Goal: Task Accomplishment & Management: Manage account settings

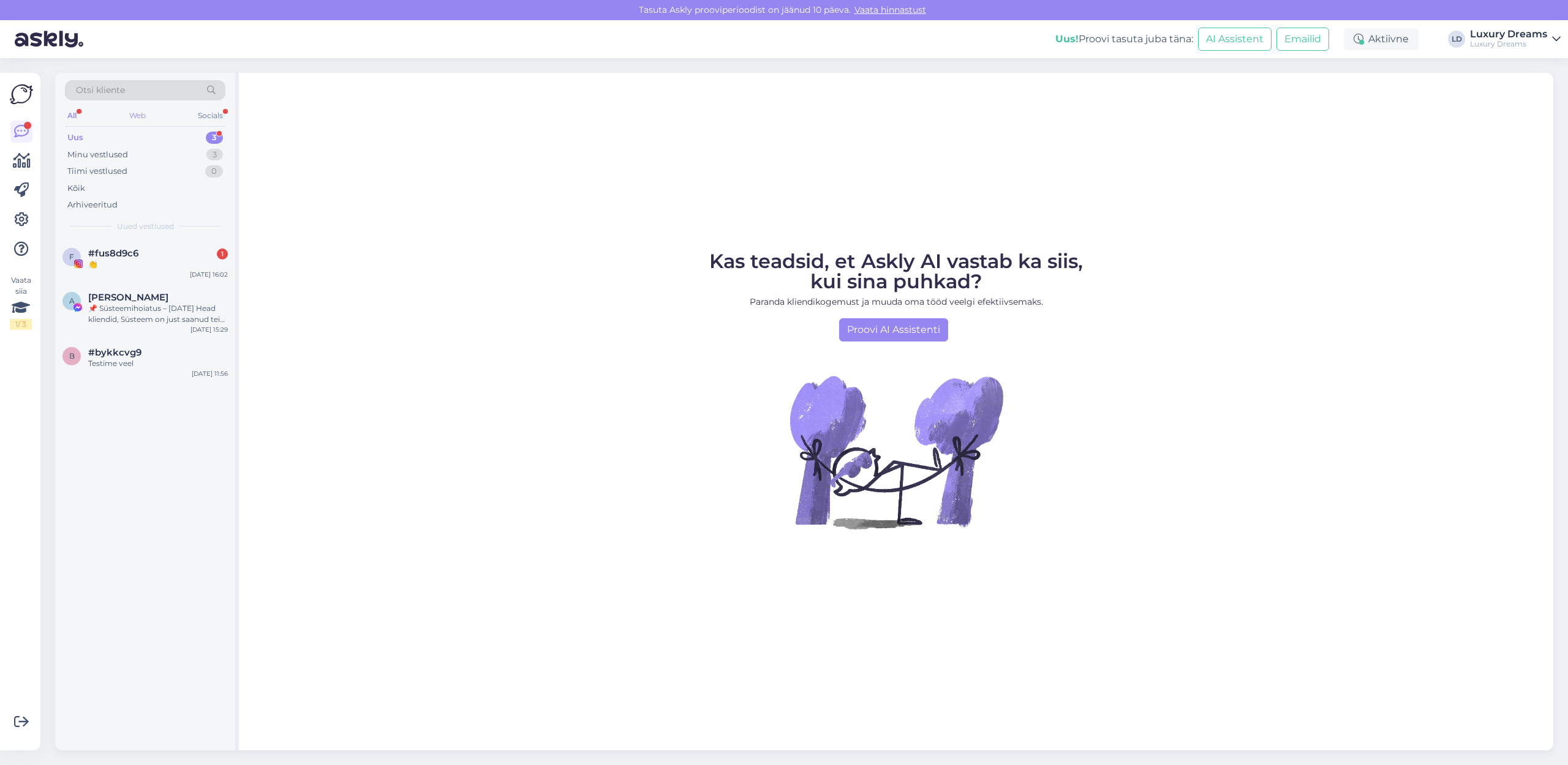
click at [135, 119] on div "Web" at bounding box center [137, 115] width 22 height 16
click at [73, 117] on div "All" at bounding box center [72, 115] width 14 height 16
click at [131, 263] on div "👏" at bounding box center [158, 264] width 139 height 11
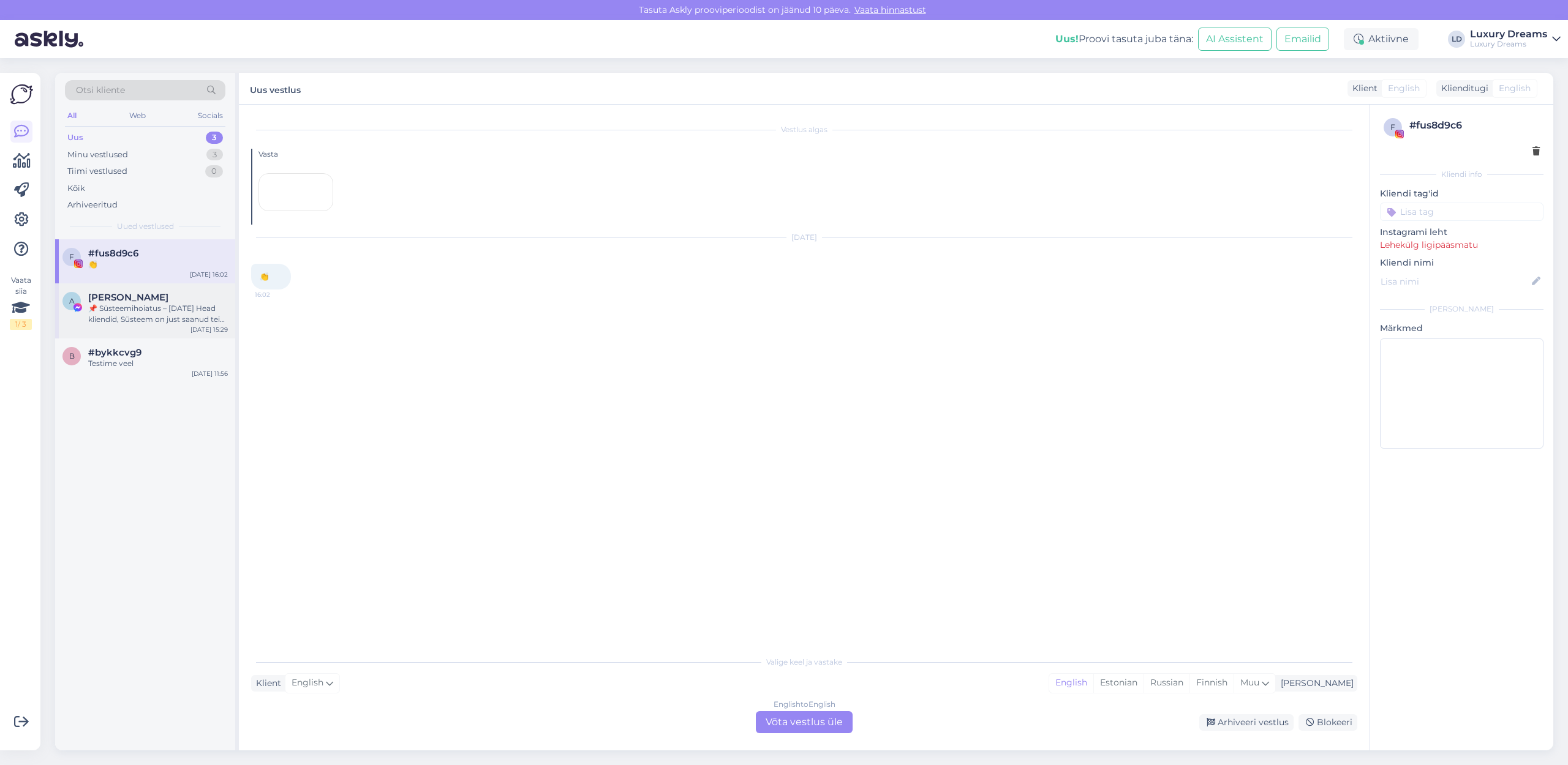
click at [132, 300] on span "[PERSON_NAME]" at bounding box center [128, 297] width 81 height 11
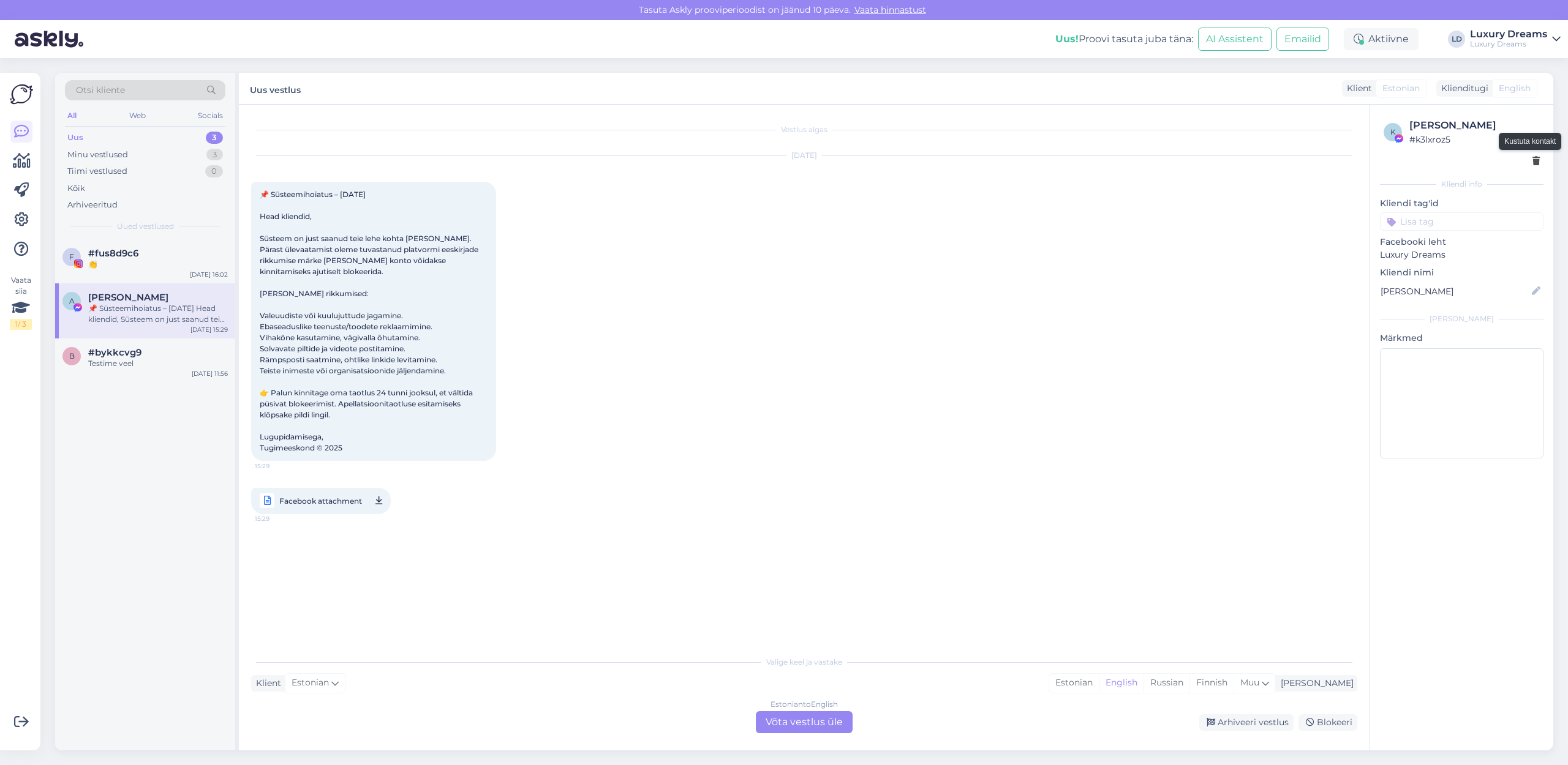
click at [1533, 158] on icon at bounding box center [1536, 162] width 7 height 9
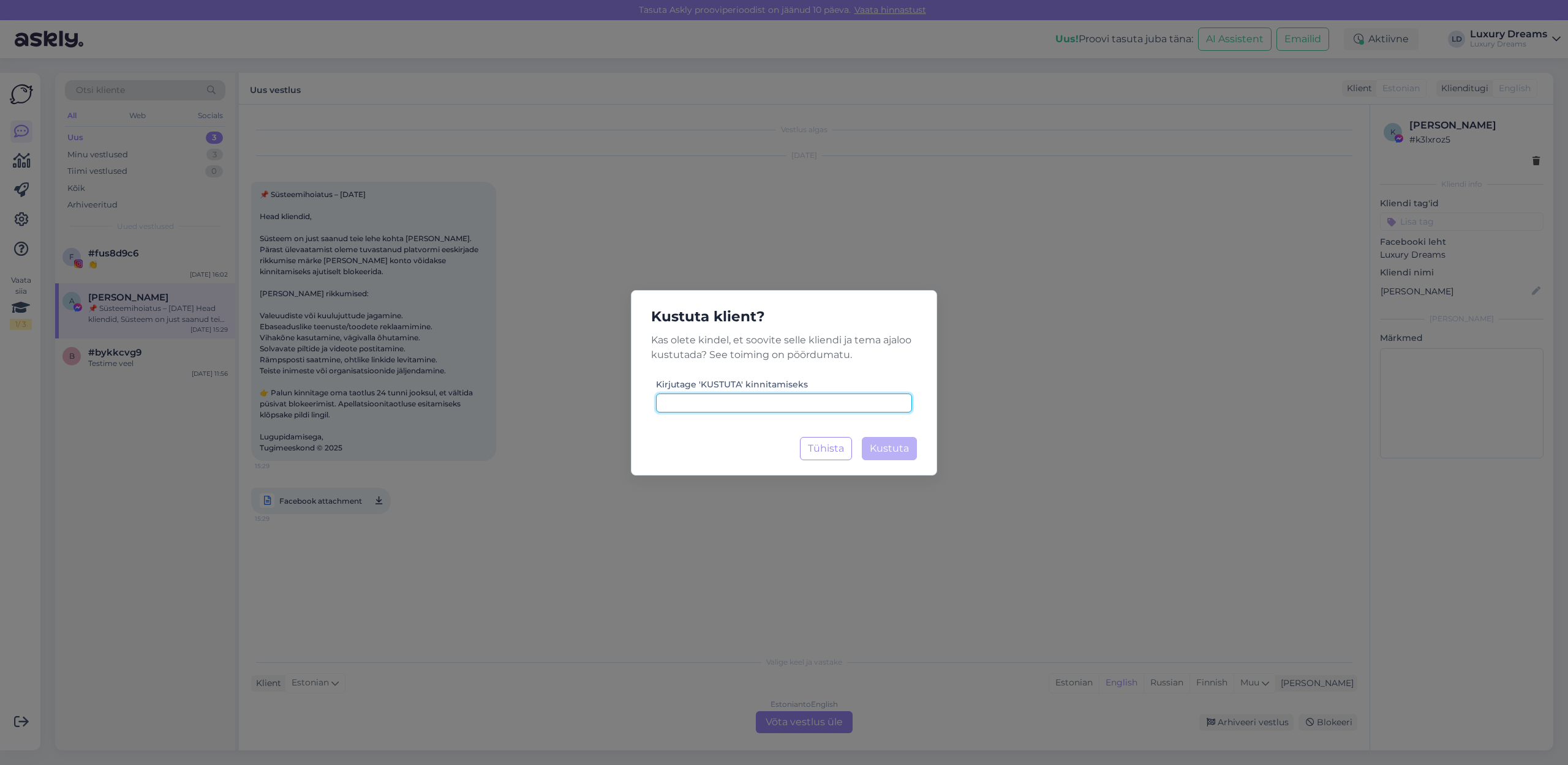
click at [747, 401] on input at bounding box center [784, 403] width 256 height 19
type input "KUSTUTA"
click at [909, 458] on button "Kustuta Laadimine..." at bounding box center [889, 448] width 55 height 23
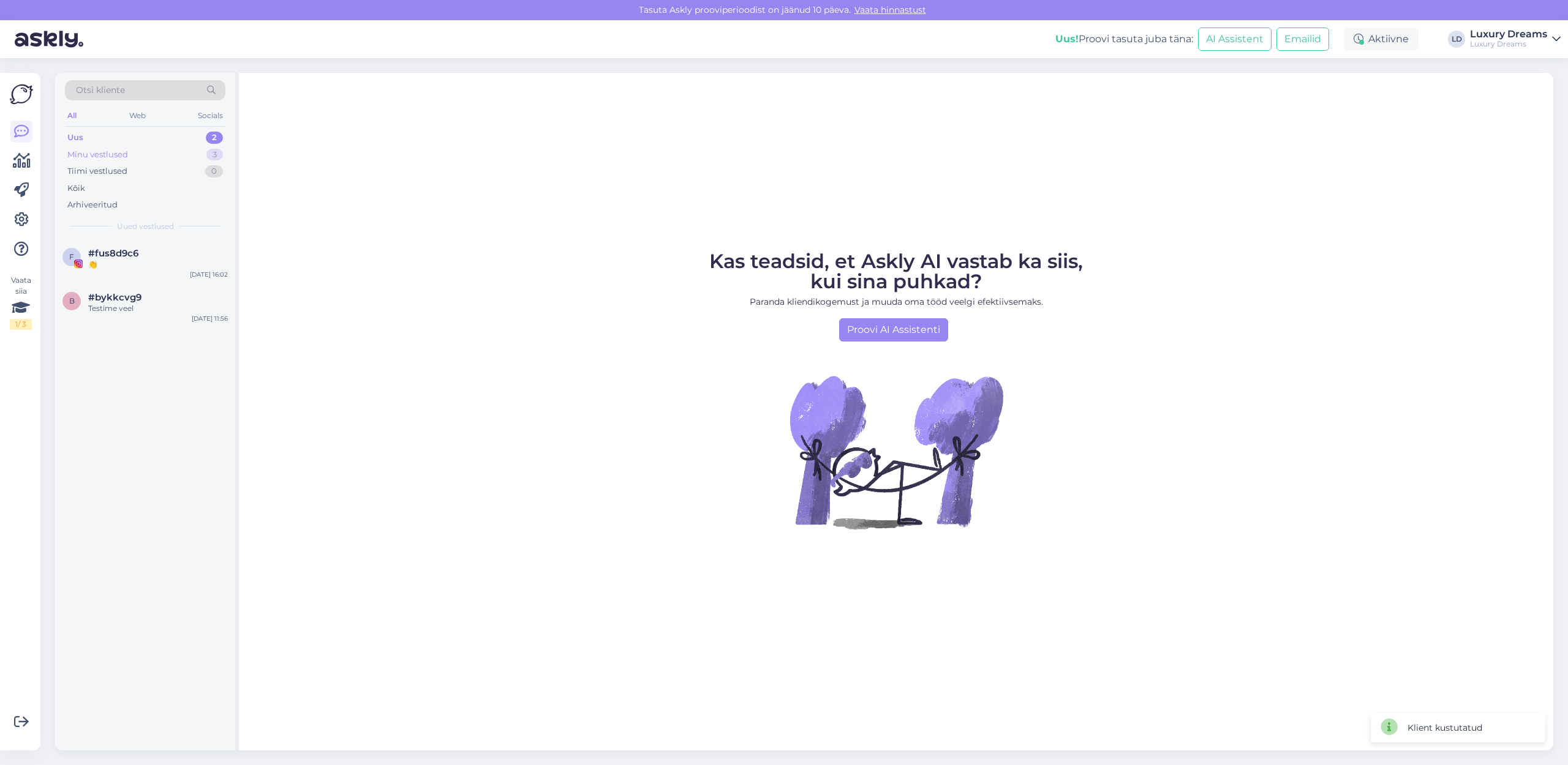
click at [98, 151] on div "Minu vestlused" at bounding box center [98, 155] width 61 height 12
click at [134, 277] on div "Hello! Our beds are produced in [GEOGRAPHIC_DATA] and [GEOGRAPHIC_DATA]." at bounding box center [158, 269] width 139 height 22
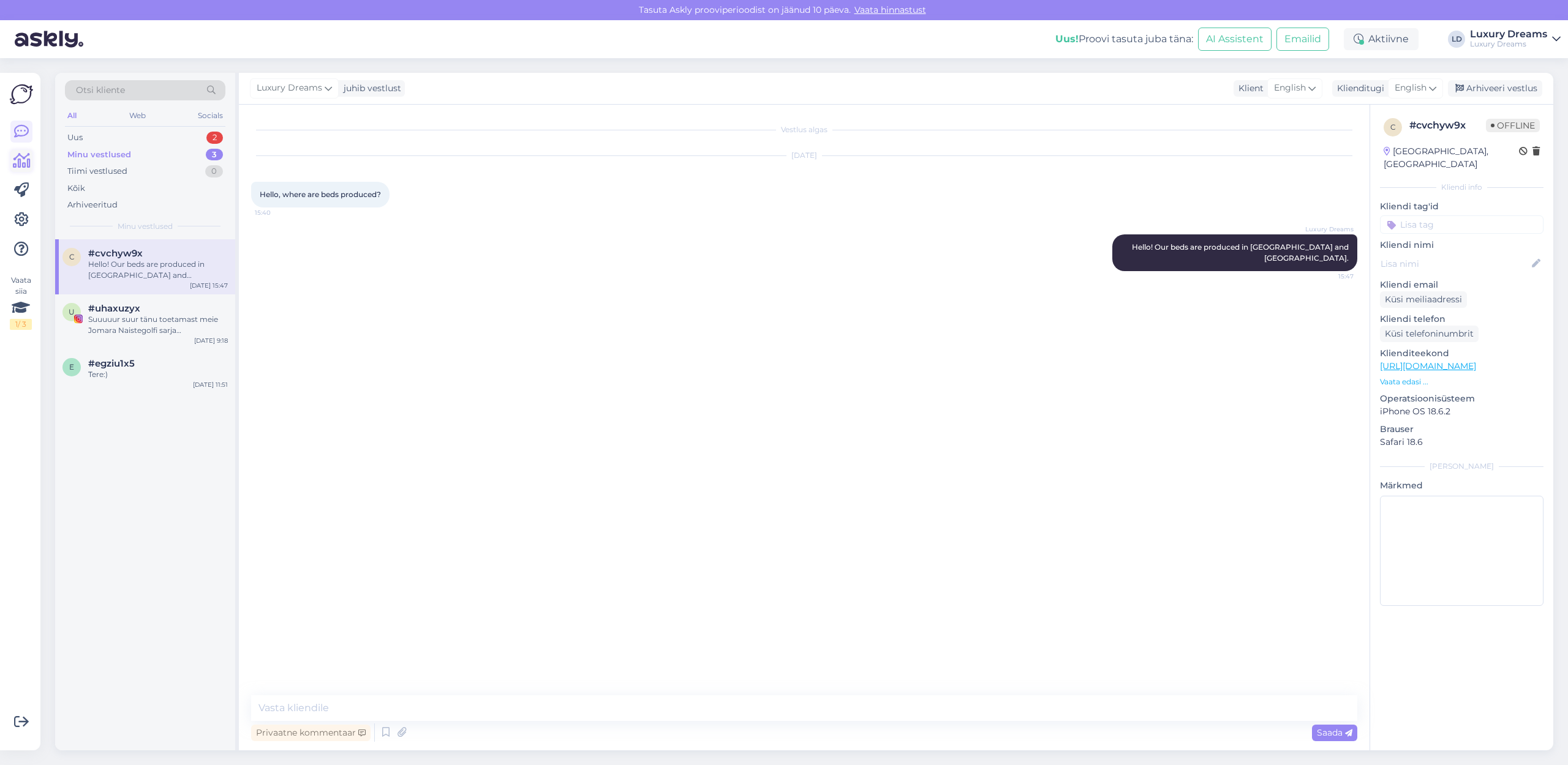
click at [24, 160] on icon at bounding box center [22, 161] width 18 height 15
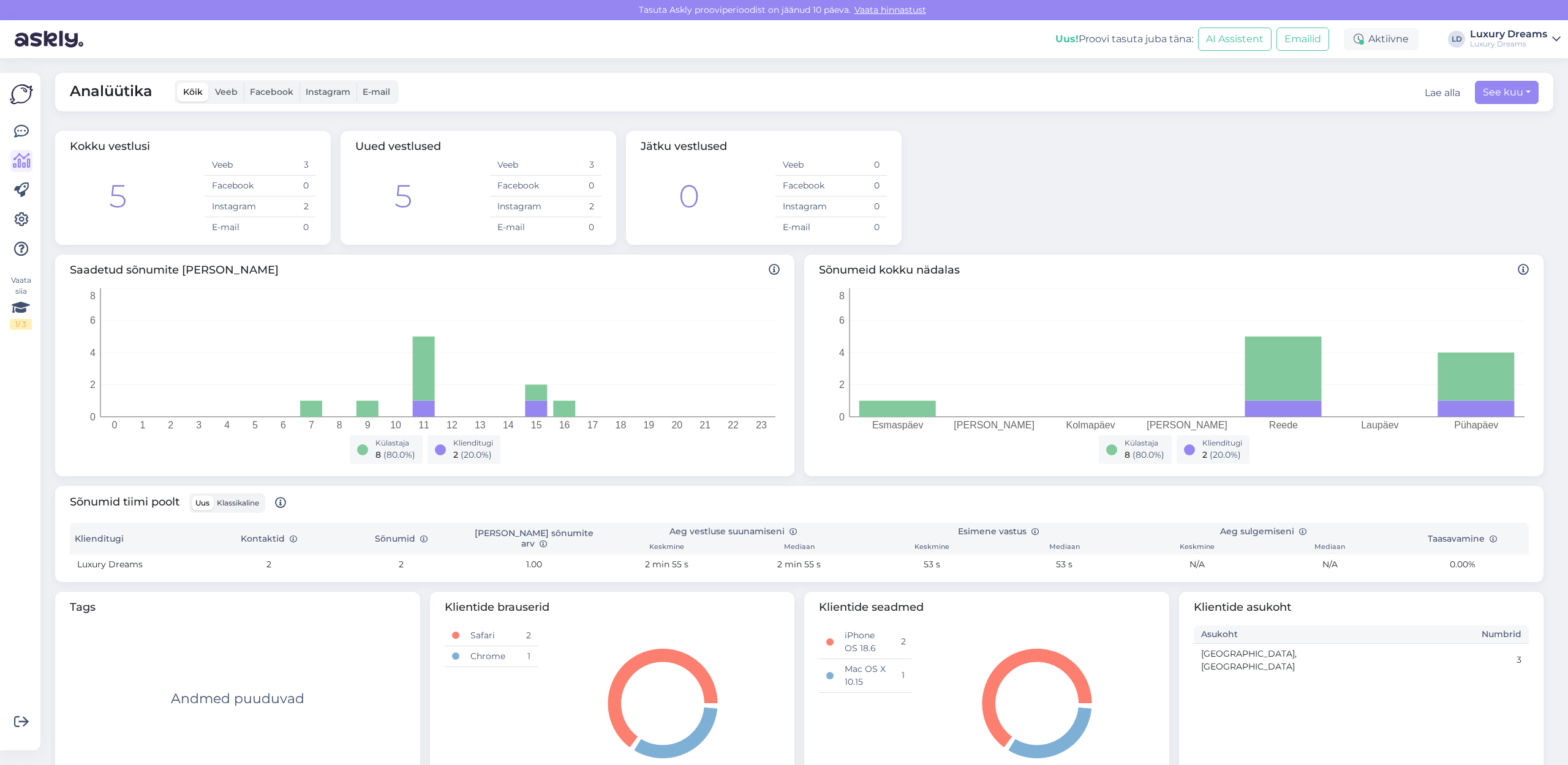
click at [1551, 45] on link "Luxury Dreams Luxury Dreams" at bounding box center [1514, 39] width 91 height 20
click at [1463, 123] on div "Logi välja" at bounding box center [1451, 125] width 218 height 22
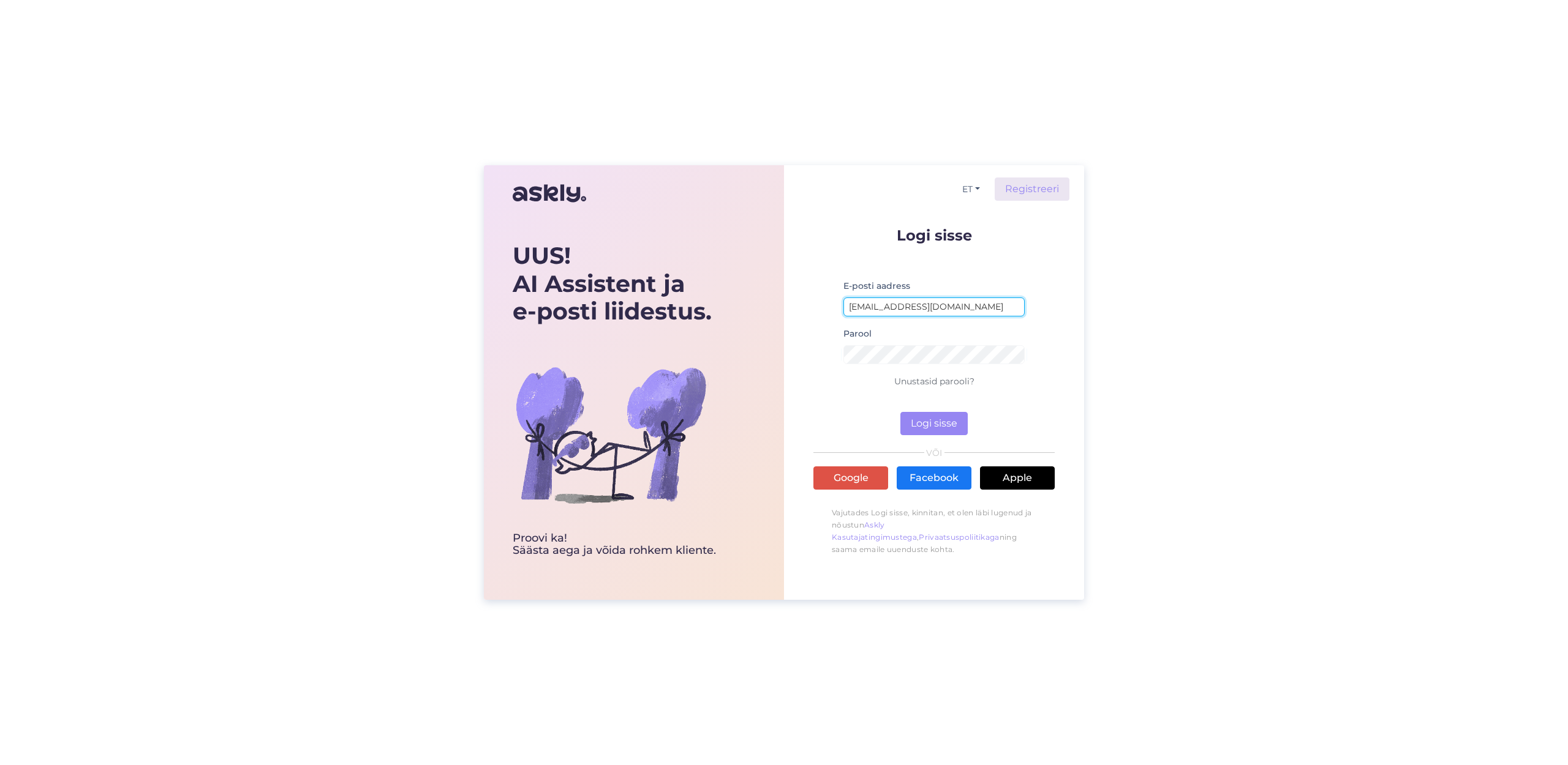
click at [971, 311] on input "[EMAIL_ADDRESS][DOMAIN_NAME]" at bounding box center [933, 307] width 181 height 19
type input "[EMAIL_ADDRESS][DOMAIN_NAME]"
click at [925, 427] on button "Logi sisse" at bounding box center [934, 423] width 68 height 23
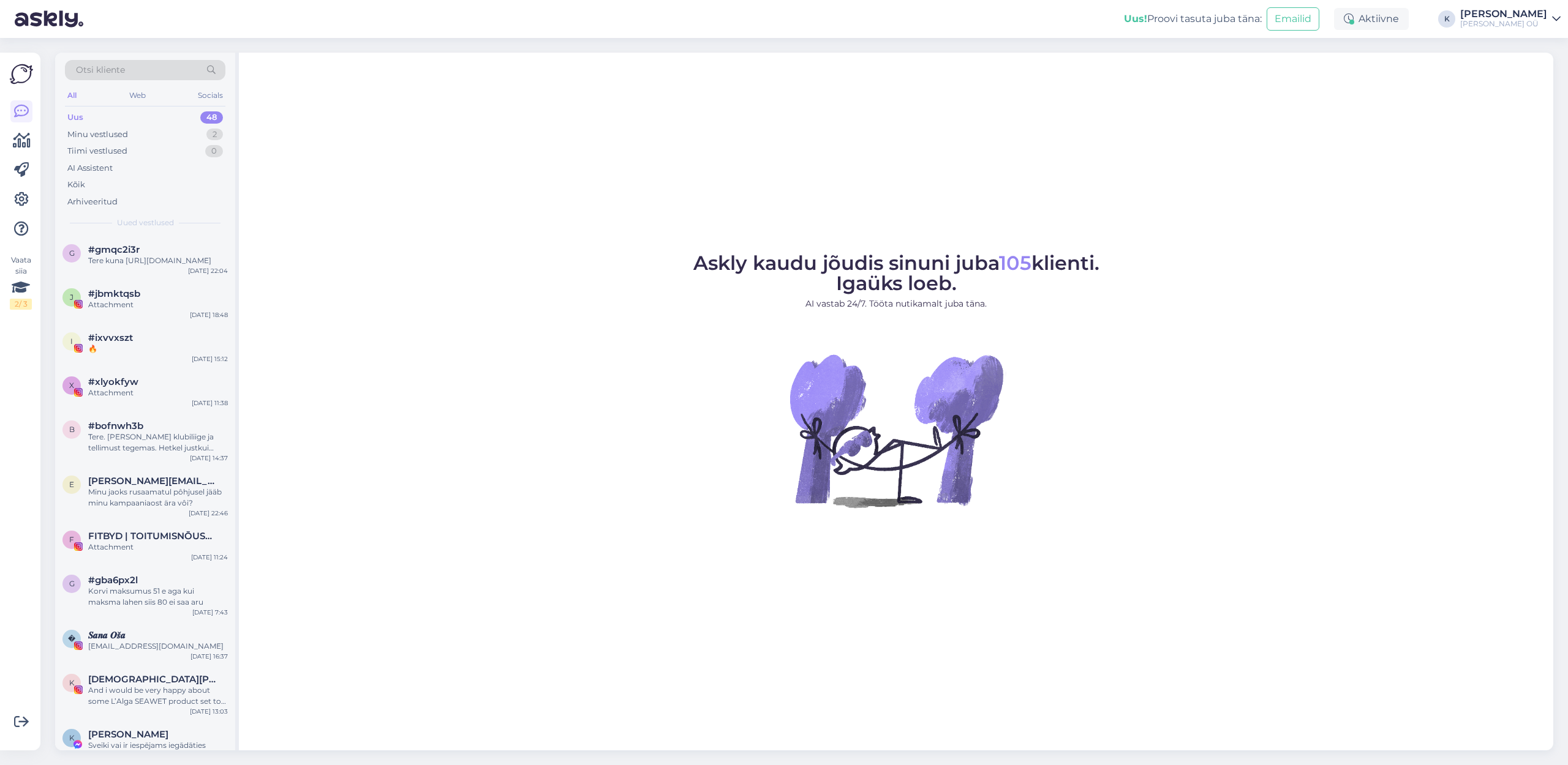
click at [78, 123] on div "Uus" at bounding box center [75, 118] width 16 height 12
click at [88, 134] on div "Minu vestlused" at bounding box center [98, 135] width 61 height 12
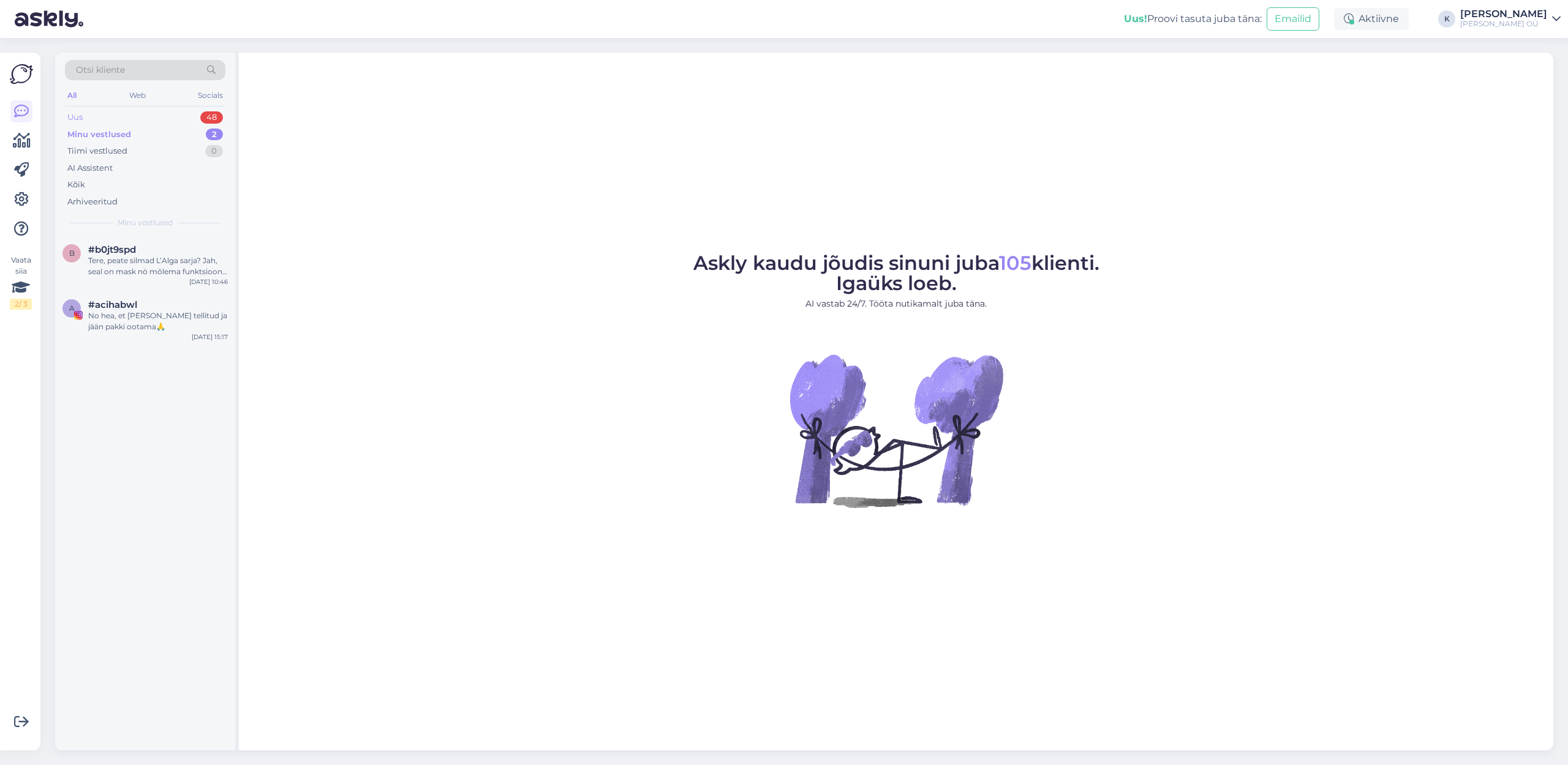
click at [79, 117] on div "Uus" at bounding box center [75, 118] width 16 height 12
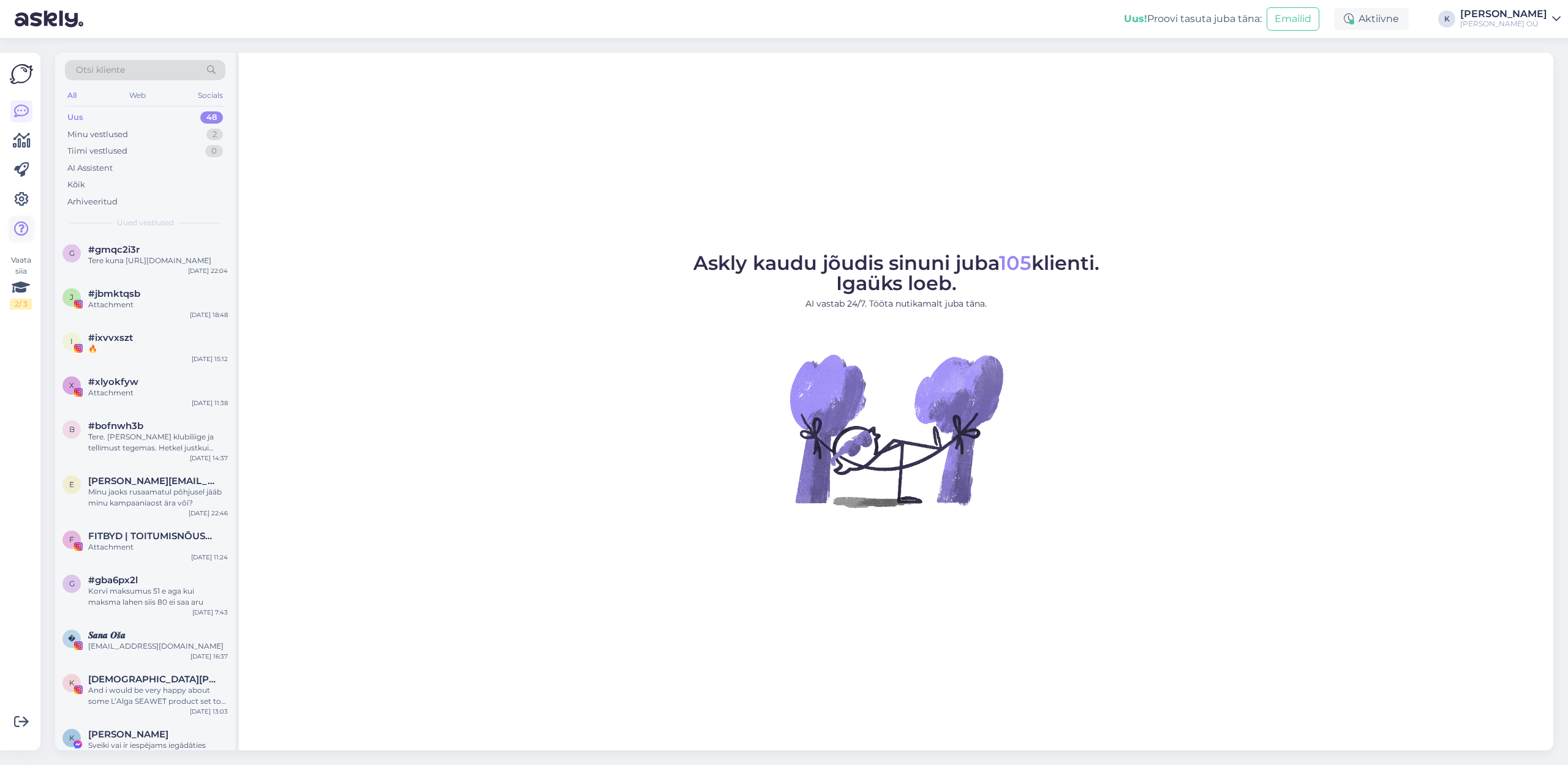
click at [13, 225] on link at bounding box center [21, 228] width 22 height 22
